Goal: Information Seeking & Learning: Compare options

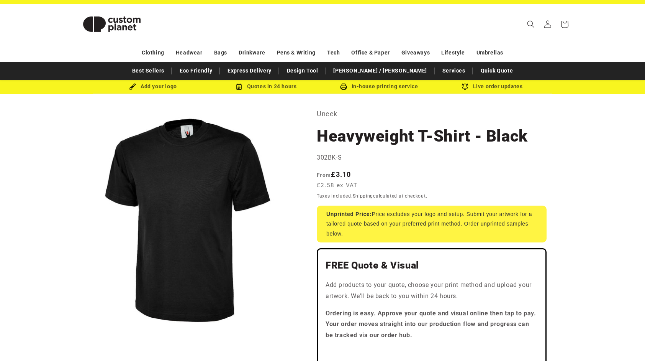
click at [207, 16] on header "Search My Account / Order Progress Cart Clothing Clothing T-shirts" at bounding box center [322, 24] width 537 height 40
